Goal: Transaction & Acquisition: Purchase product/service

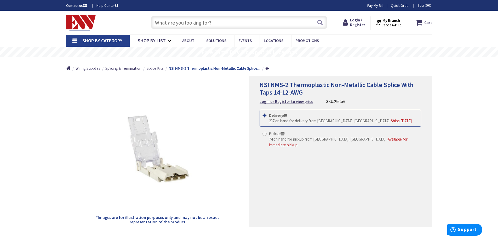
click at [391, 119] on span "Ships [DATE]" at bounding box center [401, 120] width 21 height 5
click at [267, 117] on input "Delivery 237 on hand for delivery from [GEOGRAPHIC_DATA], [GEOGRAPHIC_DATA] - S…" at bounding box center [265, 115] width 3 height 3
click at [391, 121] on span "Ships [DATE]" at bounding box center [401, 120] width 21 height 5
click at [267, 117] on input "Delivery 237 on hand for delivery from [GEOGRAPHIC_DATA], [GEOGRAPHIC_DATA] - S…" at bounding box center [265, 115] width 3 height 3
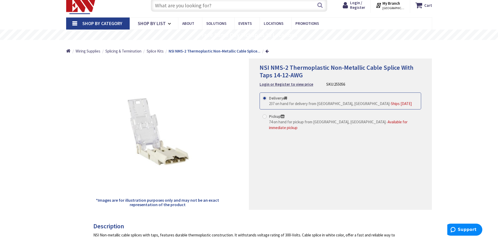
scroll to position [26, 0]
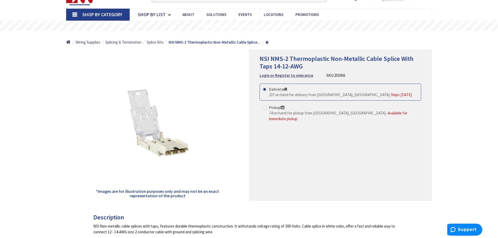
click at [264, 90] on span at bounding box center [264, 89] width 4 height 4
click at [264, 90] on input "Delivery 237 on hand for delivery from [GEOGRAPHIC_DATA], [GEOGRAPHIC_DATA] - S…" at bounding box center [265, 89] width 3 height 3
click at [265, 107] on span at bounding box center [264, 108] width 4 height 4
click at [265, 107] on input "Pickup 74 on hand for pickup from [GEOGRAPHIC_DATA], [GEOGRAPHIC_DATA]. - Avail…" at bounding box center [265, 107] width 3 height 3
radio input "true"
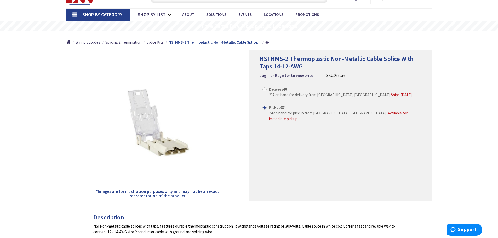
click at [265, 91] on span at bounding box center [264, 89] width 4 height 4
click at [265, 91] on input "Delivery 237 on hand for delivery from [GEOGRAPHIC_DATA], [GEOGRAPHIC_DATA] - S…" at bounding box center [265, 89] width 3 height 3
radio input "true"
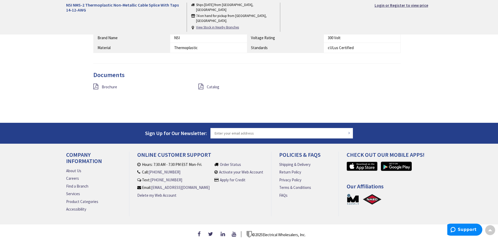
scroll to position [363, 0]
